Goal: Task Accomplishment & Management: Manage account settings

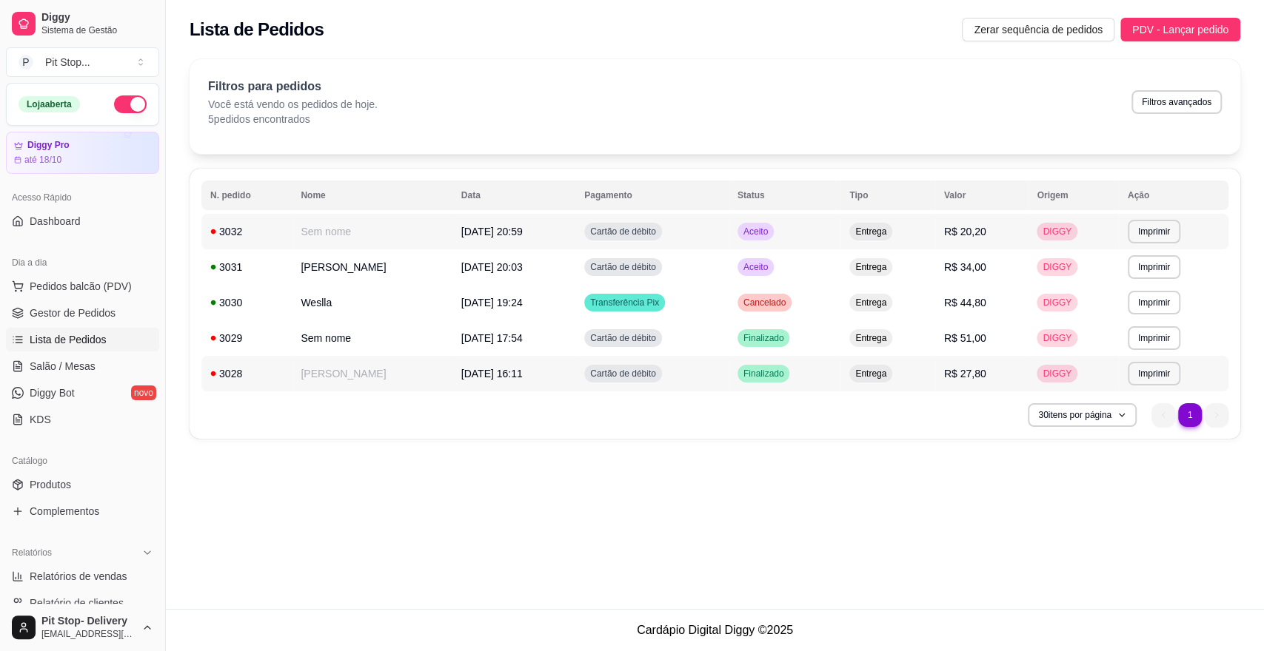
click at [999, 372] on td "R$ 27,80" at bounding box center [981, 374] width 93 height 36
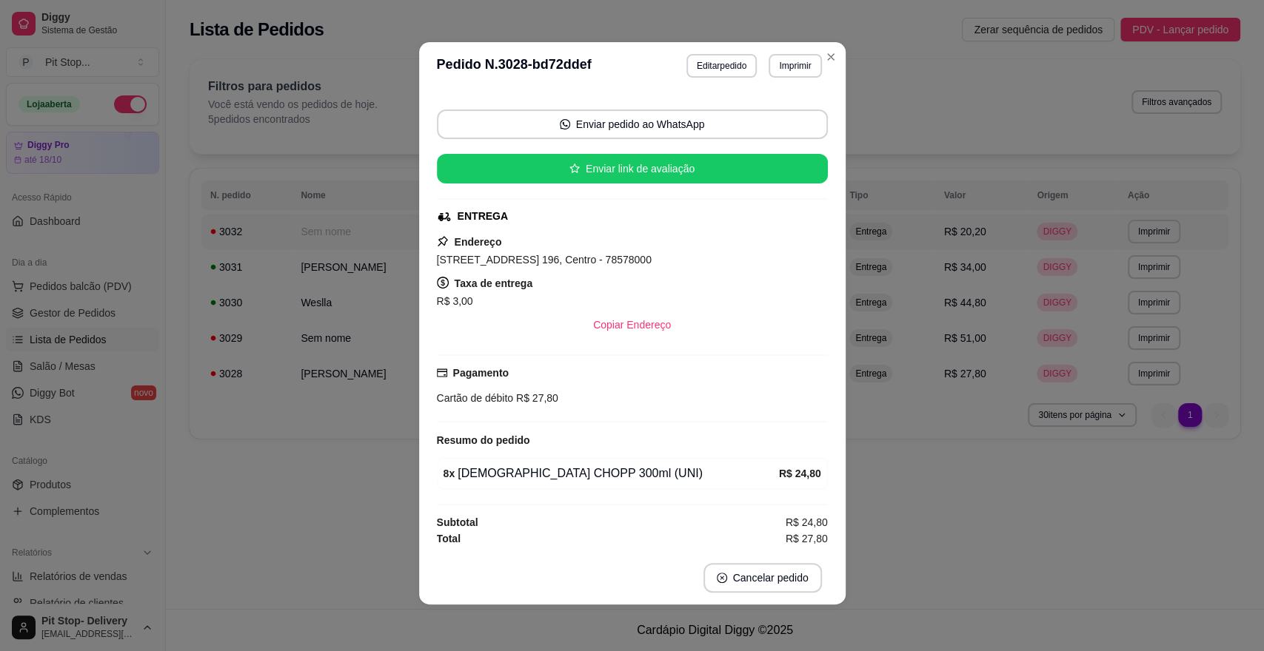
scroll to position [3, 0]
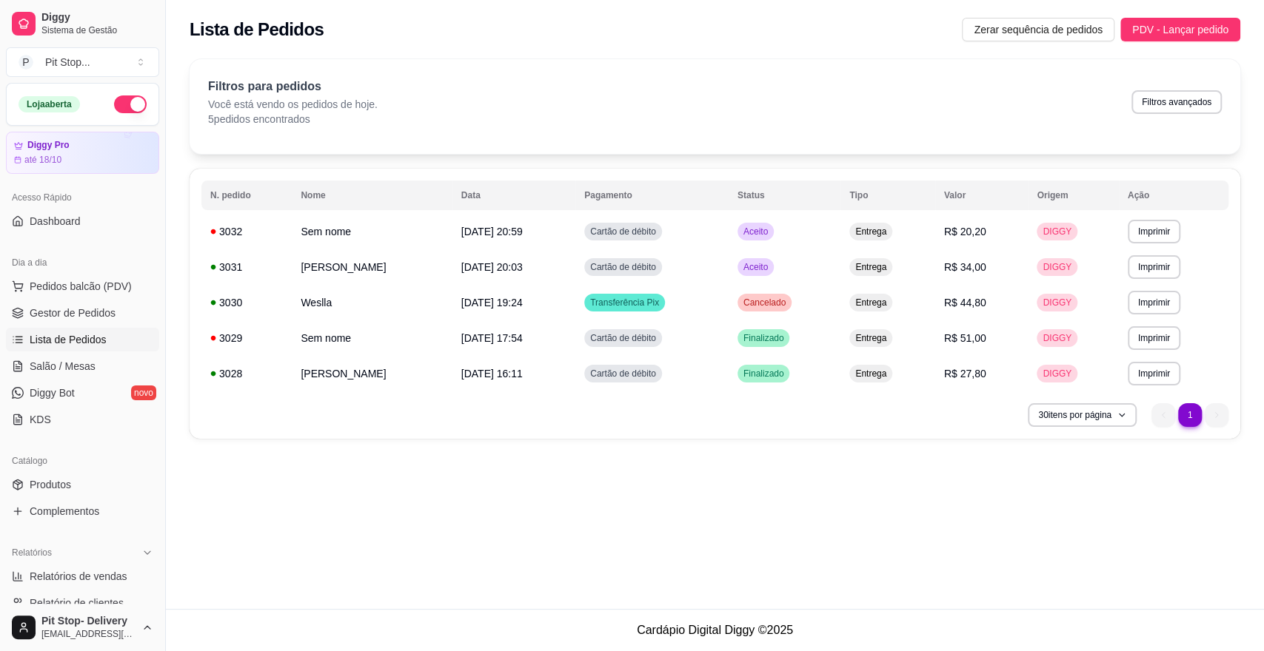
drag, startPoint x: 124, startPoint y: 102, endPoint x: 121, endPoint y: 110, distance: 8.9
click at [124, 102] on button "button" at bounding box center [130, 104] width 33 height 18
click at [766, 272] on td "Aceito" at bounding box center [784, 267] width 112 height 36
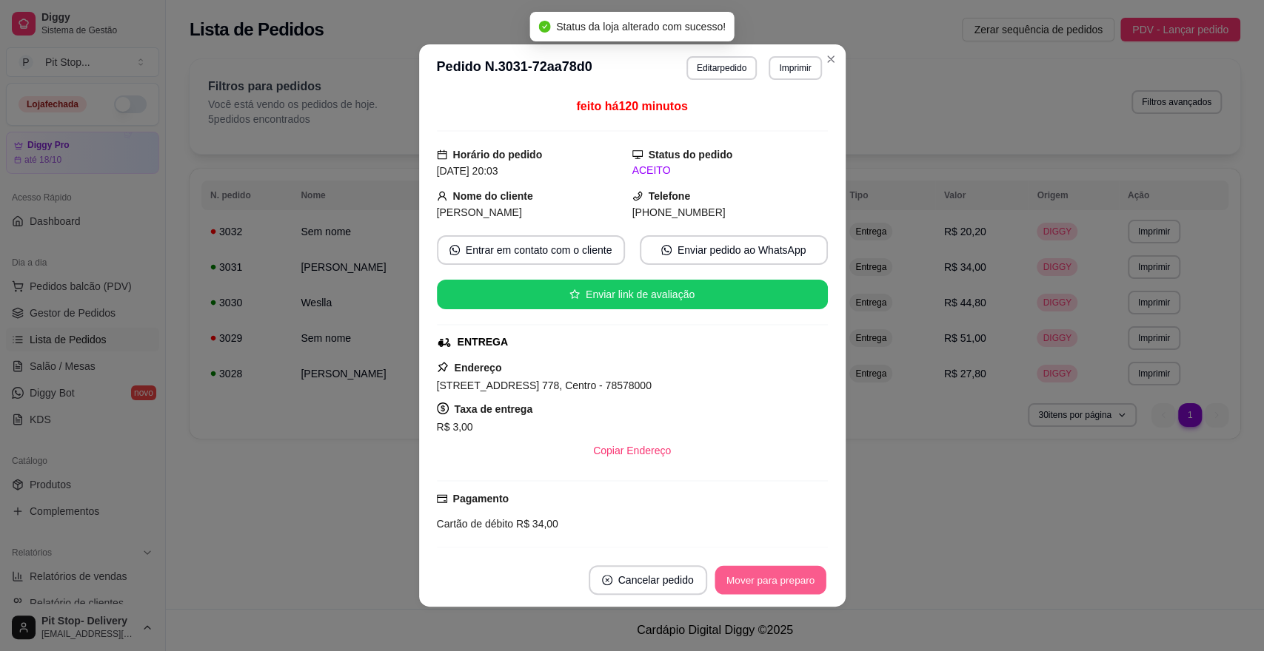
click at [776, 580] on button "Mover para preparo" at bounding box center [769, 580] width 111 height 29
click at [775, 580] on div "Mover para preparo" at bounding box center [759, 581] width 135 height 30
click at [775, 580] on button "Mover para entrega" at bounding box center [770, 581] width 114 height 30
click at [781, 580] on button "Mover para finalizado" at bounding box center [765, 580] width 119 height 29
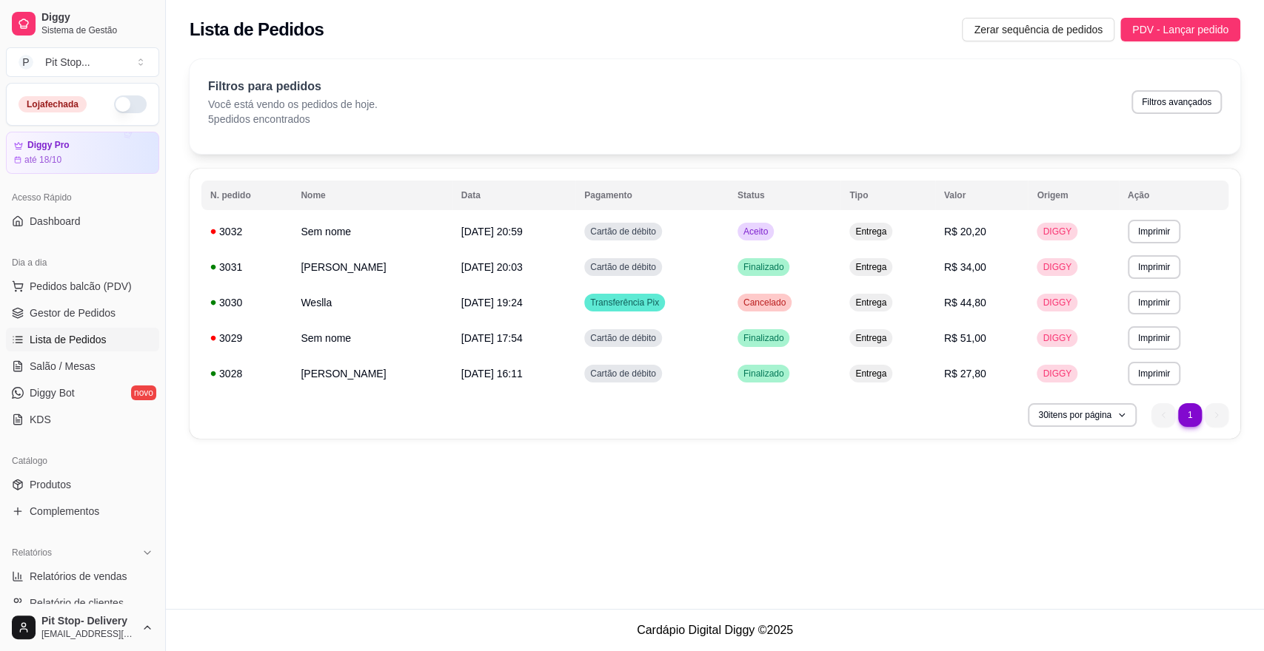
click at [775, 229] on td "Aceito" at bounding box center [784, 232] width 112 height 36
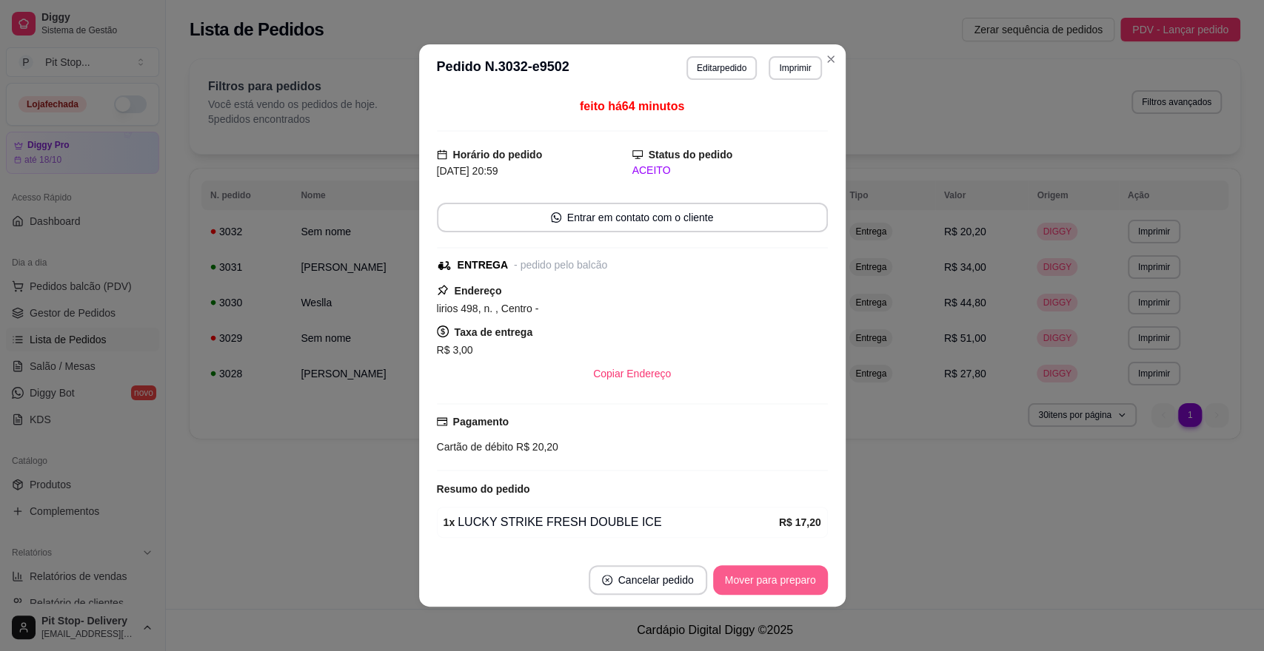
click at [779, 589] on button "Mover para preparo" at bounding box center [770, 581] width 115 height 30
click at [779, 578] on button "Mover para entrega" at bounding box center [770, 580] width 111 height 29
click at [791, 574] on button "Mover para finalizado" at bounding box center [766, 581] width 123 height 30
